Goal: Share content: Share content

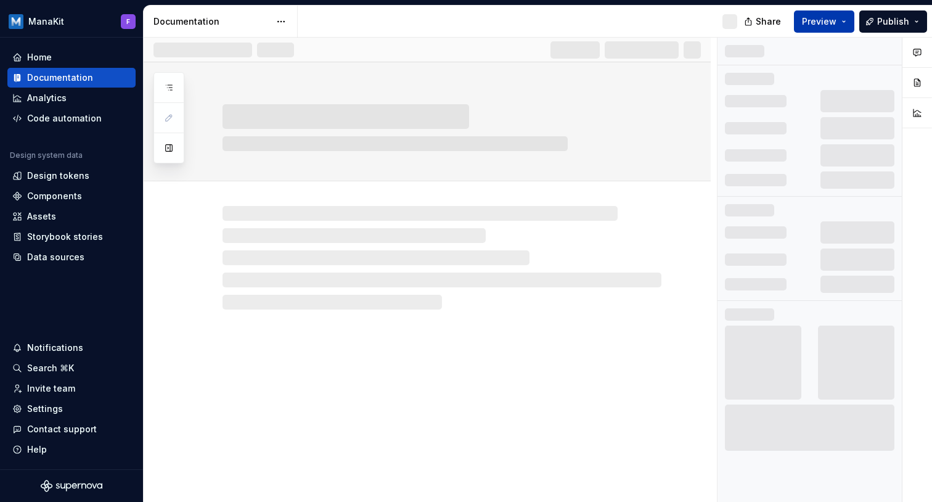
click at [834, 29] on button "Preview" at bounding box center [824, 21] width 60 height 22
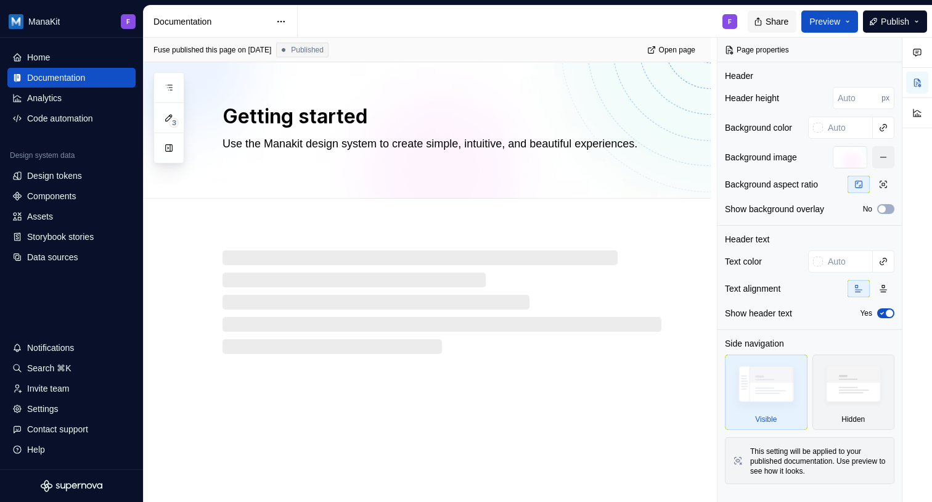
click at [772, 23] on span "Share" at bounding box center [777, 21] width 23 height 12
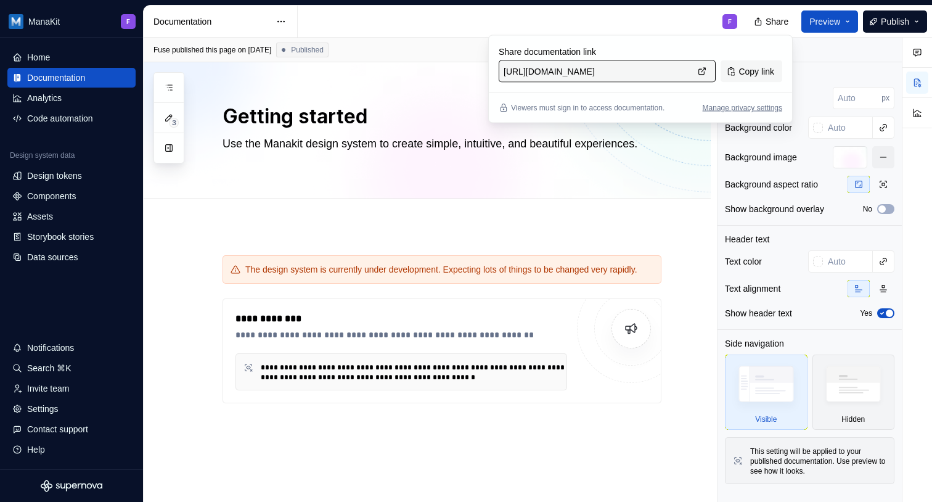
click at [606, 72] on input "https://suitable-brown-lemur.preview.supernova-docs.io/latest" at bounding box center [596, 71] width 195 height 22
click at [726, 67] on button "Copy link" at bounding box center [752, 71] width 62 height 22
type textarea "*"
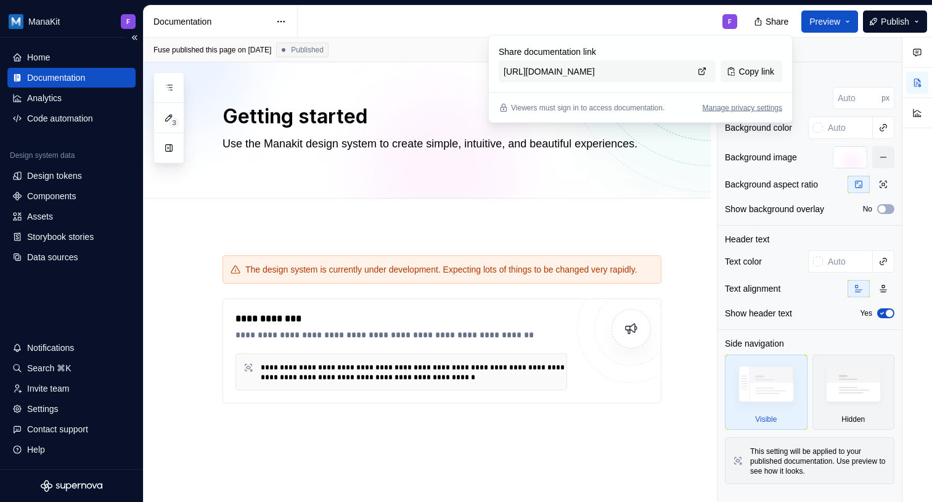
click at [62, 47] on div "Home Documentation Analytics Code automation Design system data Design tokens C…" at bounding box center [71, 254] width 143 height 432
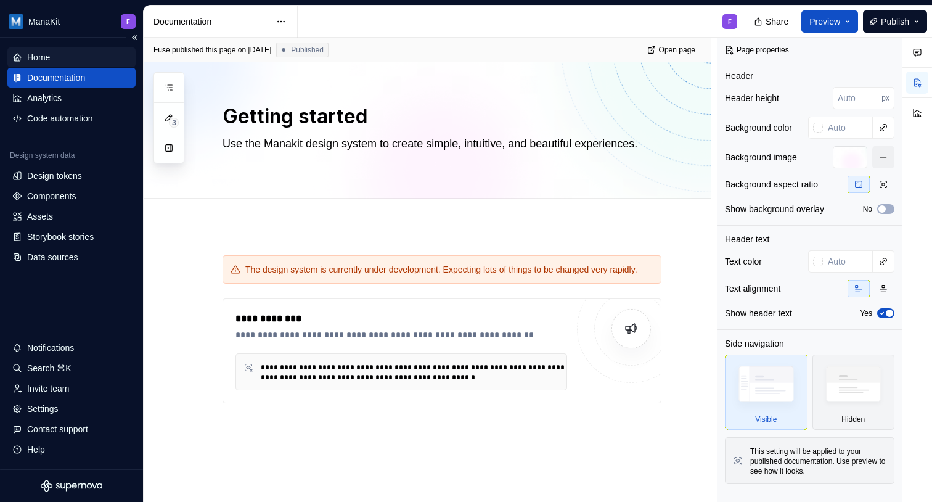
click at [50, 59] on div "Home" at bounding box center [38, 57] width 23 height 12
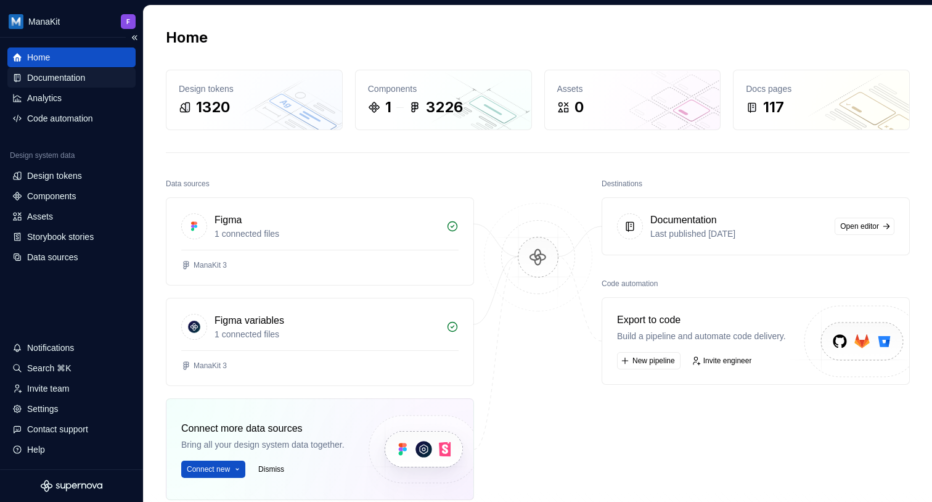
click at [79, 82] on div "Documentation" at bounding box center [56, 78] width 58 height 12
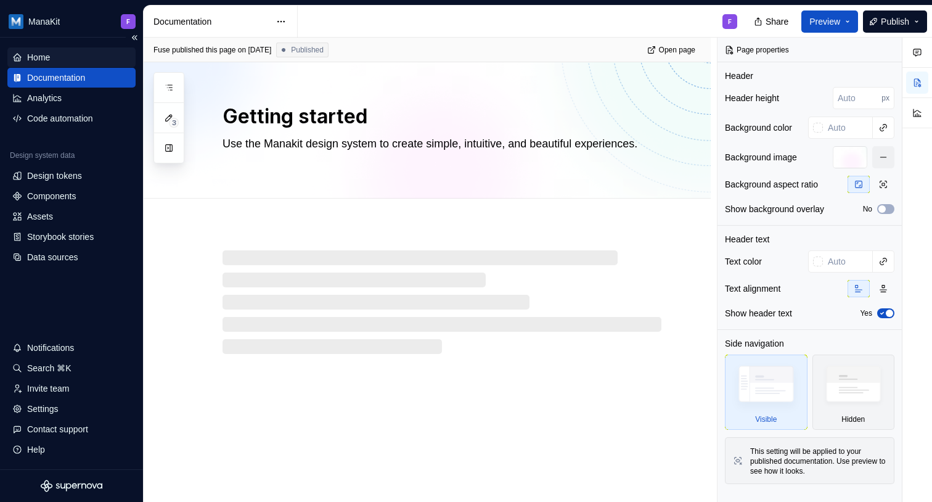
click at [90, 49] on div "Home" at bounding box center [71, 57] width 128 height 20
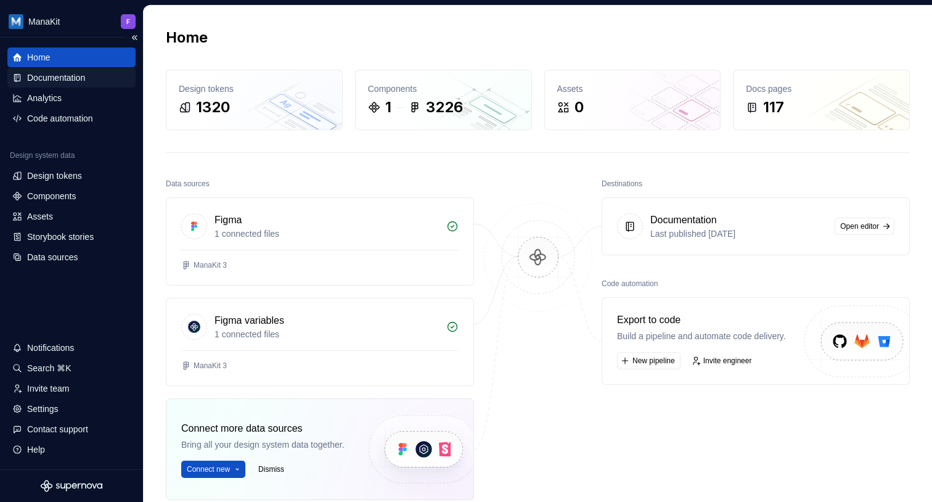
click at [85, 75] on div "Documentation" at bounding box center [56, 78] width 58 height 12
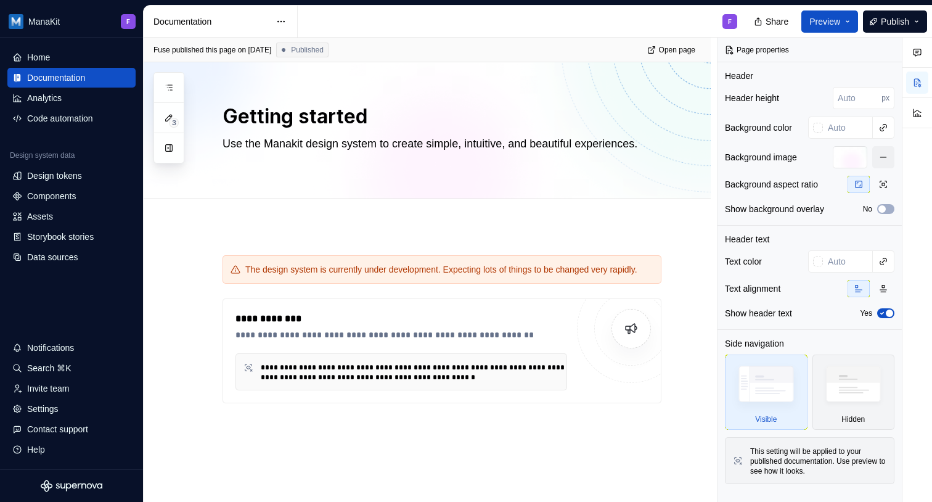
type textarea "*"
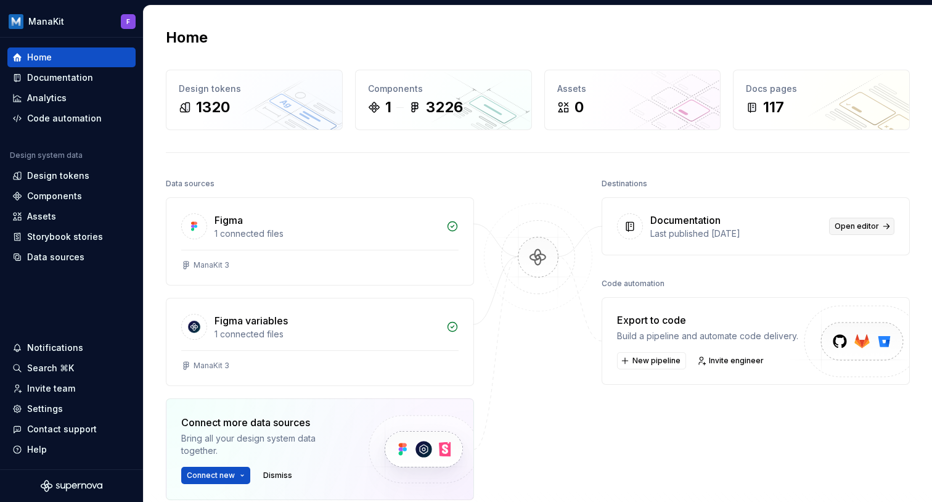
click at [856, 224] on span "Open editor" at bounding box center [857, 226] width 44 height 10
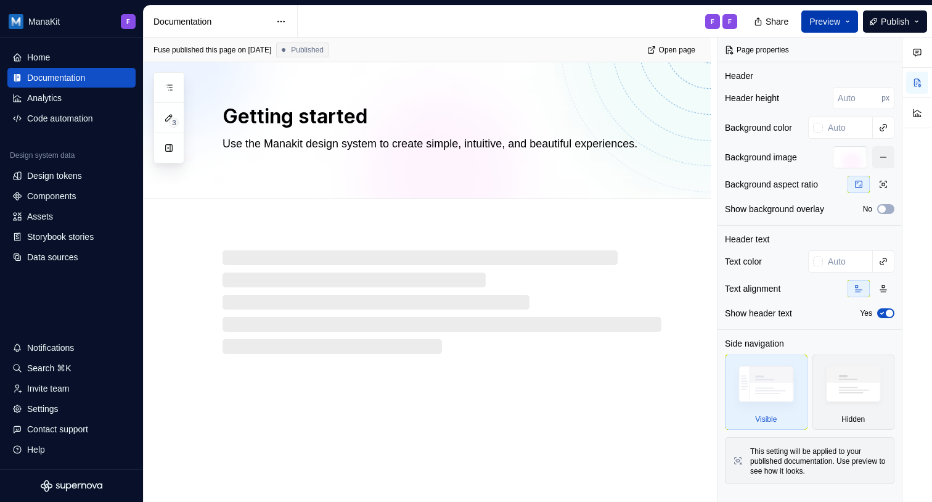
click at [832, 10] on button "Preview" at bounding box center [830, 21] width 57 height 22
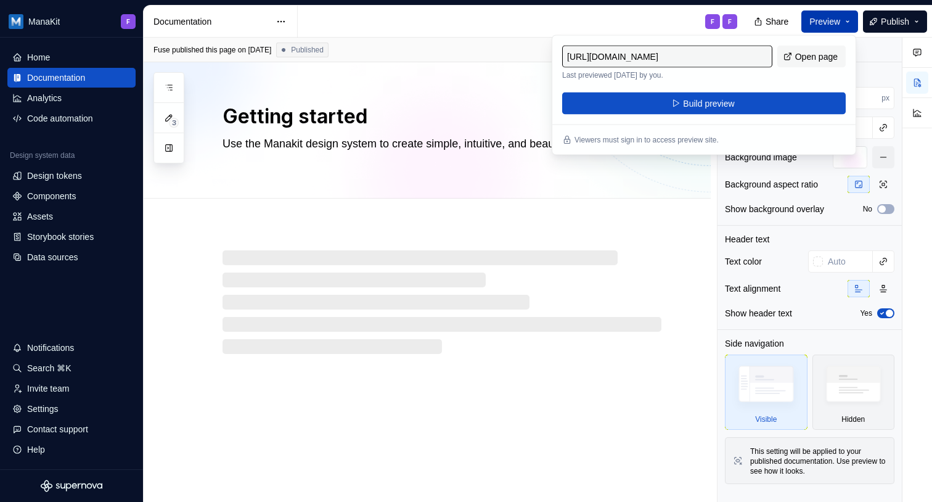
type textarea "*"
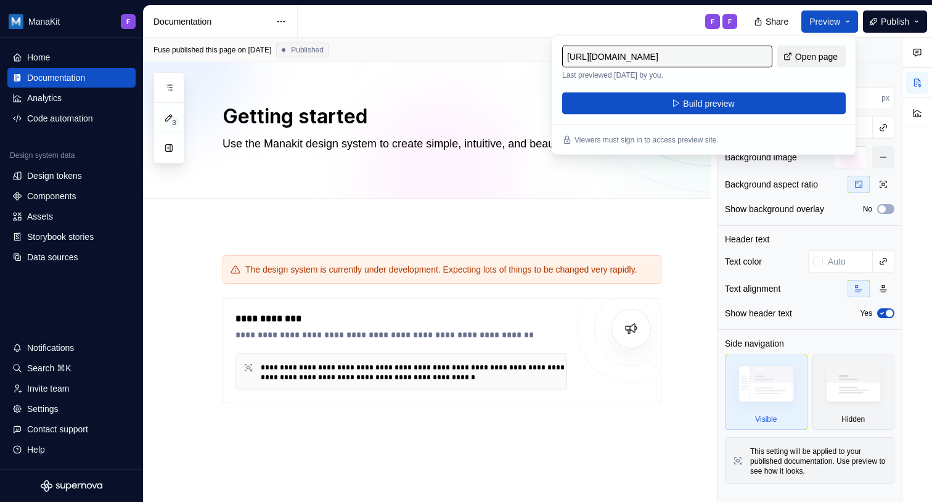
click at [803, 46] on link "Open page" at bounding box center [812, 57] width 68 height 22
